Goal: Use online tool/utility: Utilize a website feature to perform a specific function

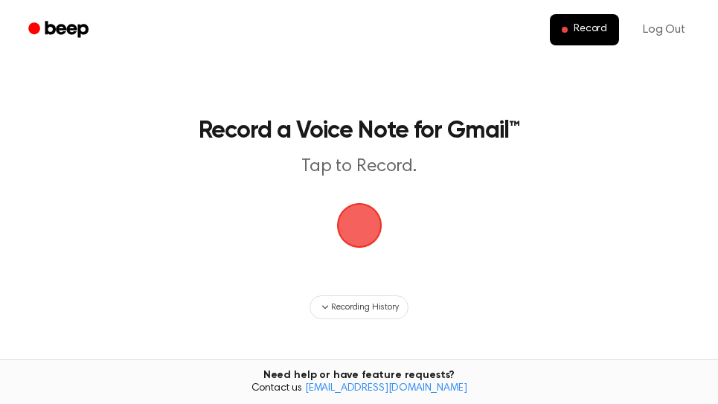
drag, startPoint x: 364, startPoint y: 234, endPoint x: 386, endPoint y: 196, distance: 44.3
click at [365, 231] on span "button" at bounding box center [359, 225] width 72 height 72
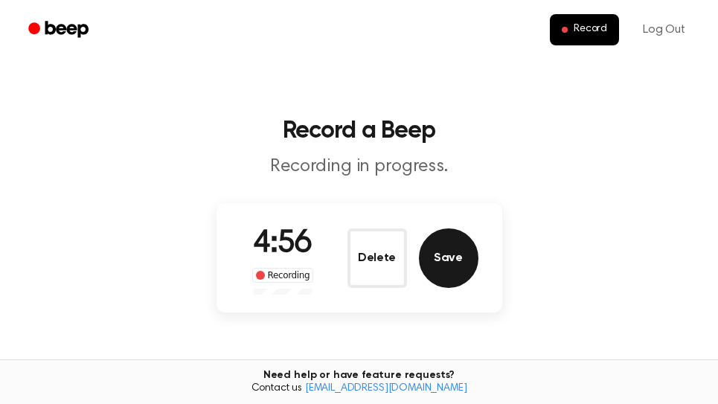
click at [461, 268] on button "Save" at bounding box center [449, 259] width 60 height 60
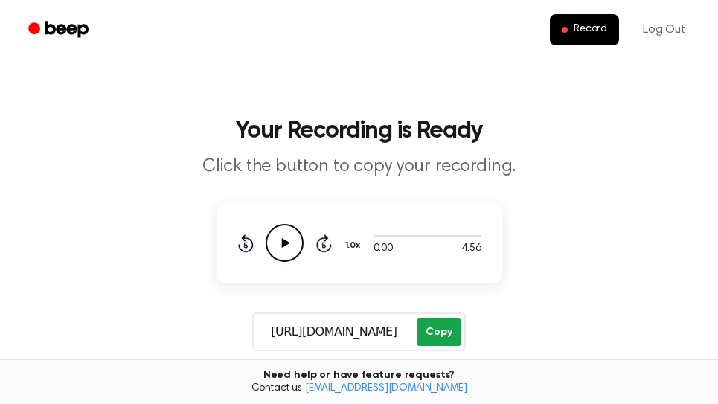
click at [449, 334] on button "Copy" at bounding box center [439, 333] width 44 height 28
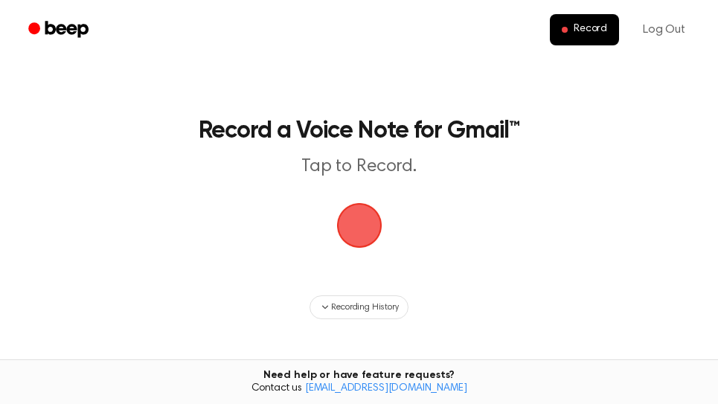
click at [365, 230] on span "button" at bounding box center [358, 225] width 55 height 55
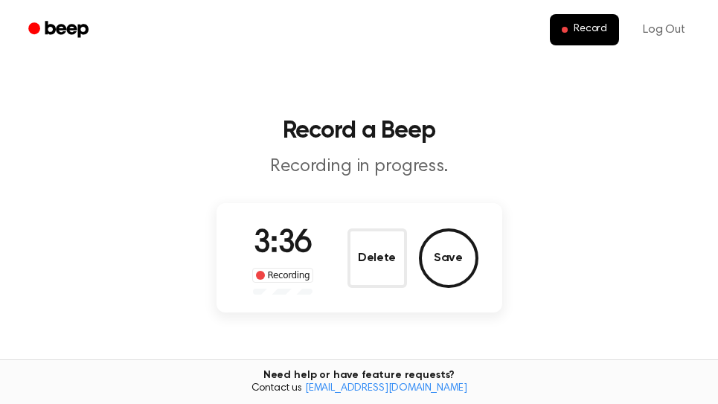
drag, startPoint x: 455, startPoint y: 263, endPoint x: 462, endPoint y: 261, distance: 8.0
click at [457, 263] on button "Save" at bounding box center [449, 259] width 60 height 60
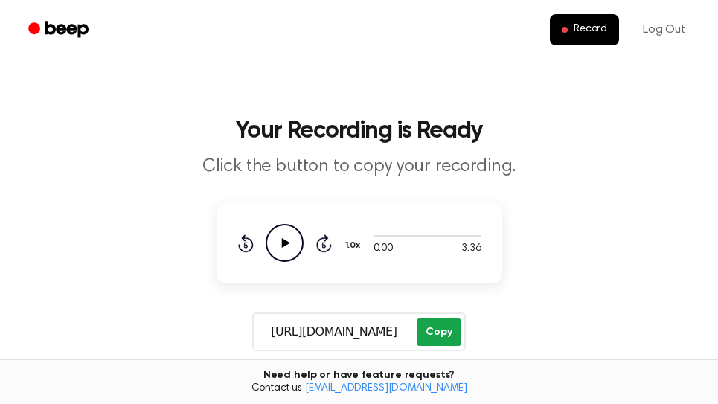
click at [445, 336] on button "Copy" at bounding box center [439, 333] width 44 height 28
